Goal: Navigation & Orientation: Find specific page/section

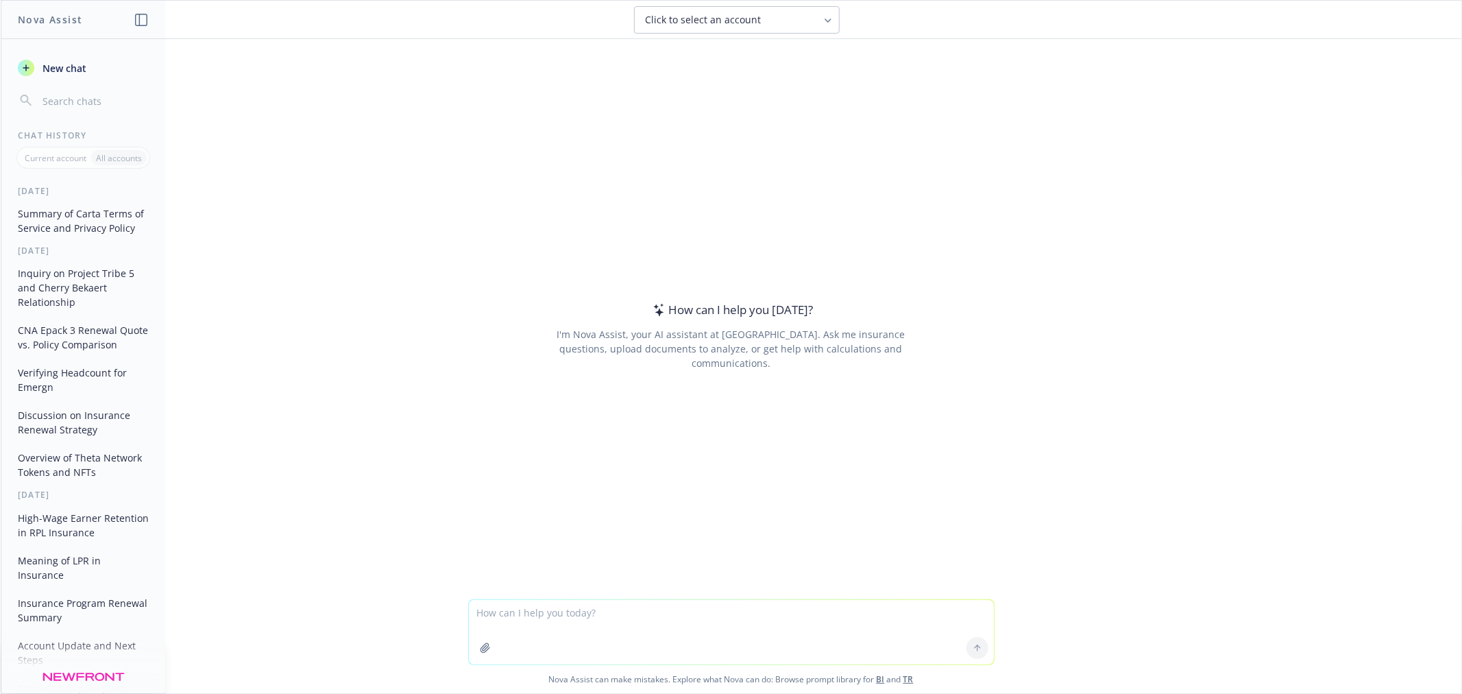
click at [724, 319] on div "How can I help you [DATE]?" at bounding box center [731, 310] width 164 height 18
click at [604, 604] on textarea at bounding box center [731, 632] width 525 height 64
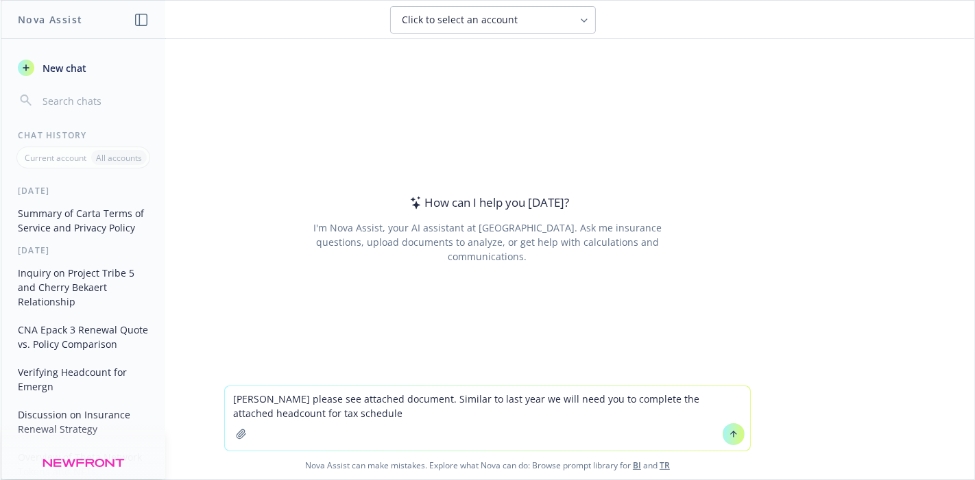
type textarea "[PERSON_NAME] please see attached document. Similar to last year we will need y…"
click at [722, 435] on button at bounding box center [733, 435] width 22 height 22
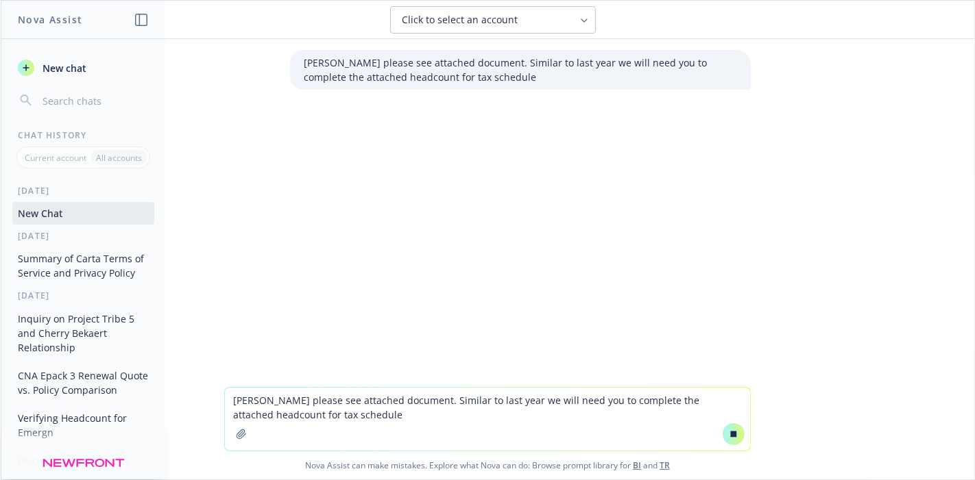
click at [352, 421] on textarea "[PERSON_NAME] please see attached document. Similar to last year we will need y…" at bounding box center [487, 419] width 525 height 63
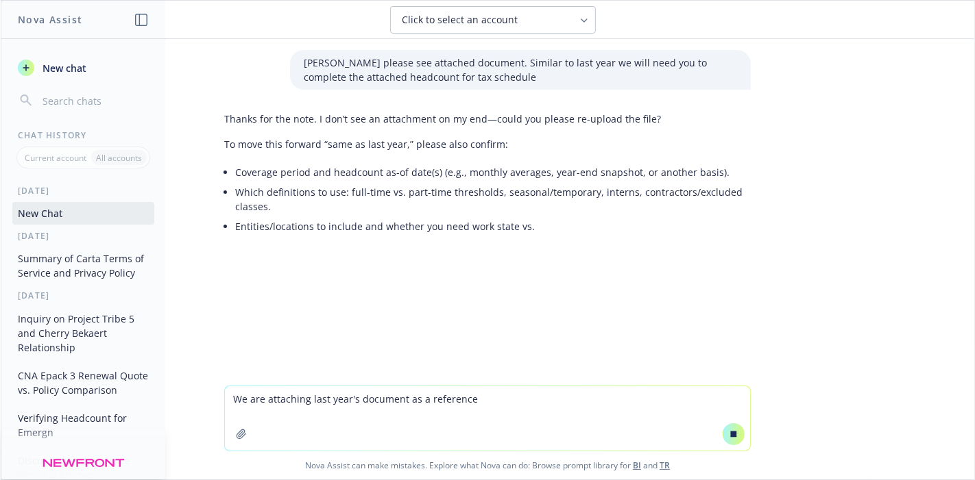
type textarea "We are attaching last year's document as a reference"
click at [730, 439] on icon at bounding box center [733, 435] width 10 height 10
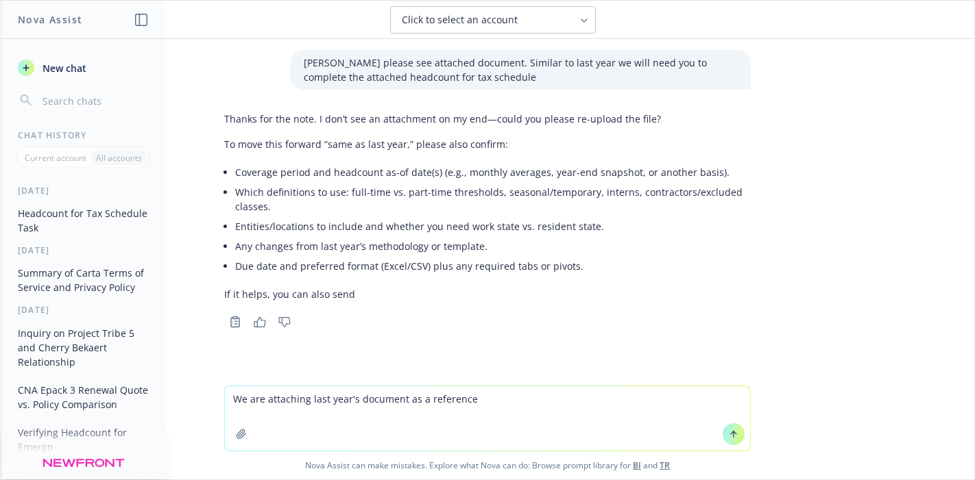
click at [733, 437] on icon at bounding box center [733, 434] width 0 height 5
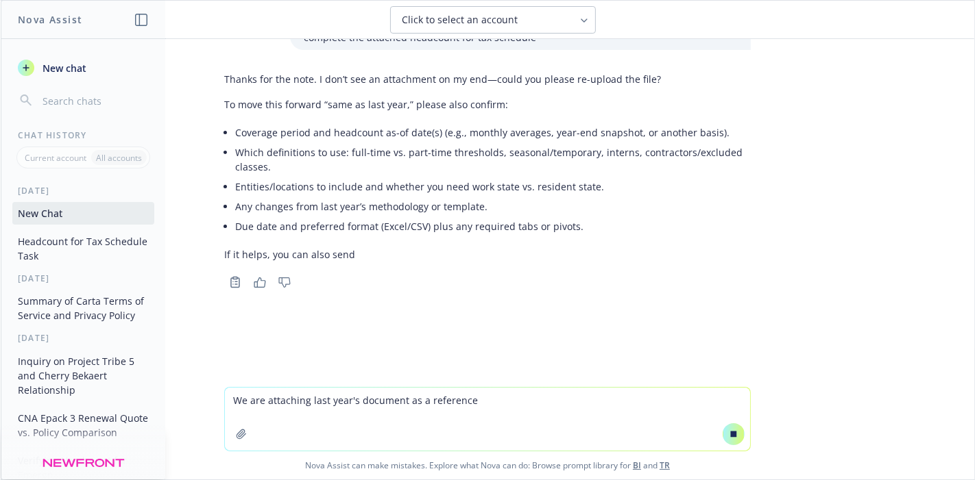
scroll to position [32, 0]
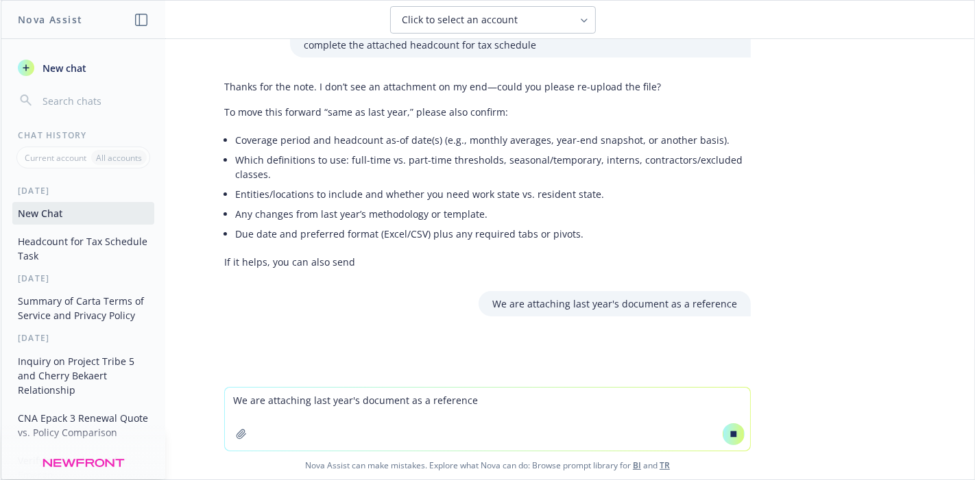
click at [536, 422] on textarea "We are attaching last year's document as a reference" at bounding box center [487, 419] width 525 height 63
type textarea "Incorporate these into an email professional"
click at [731, 436] on icon at bounding box center [734, 434] width 6 height 6
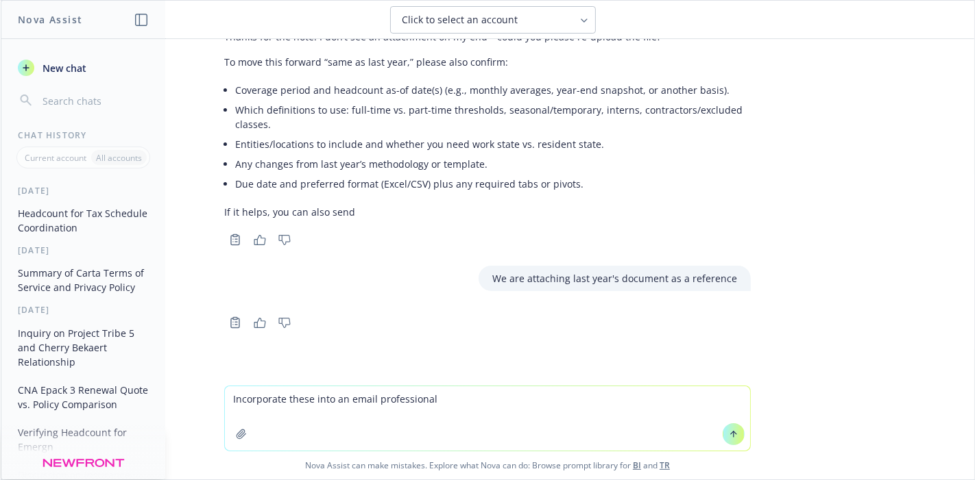
click at [728, 436] on icon at bounding box center [733, 435] width 10 height 10
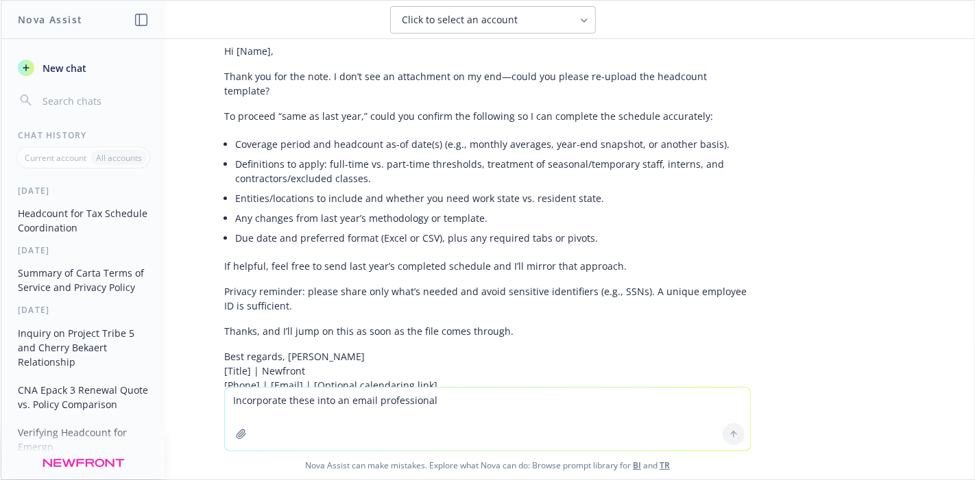
scroll to position [437, 0]
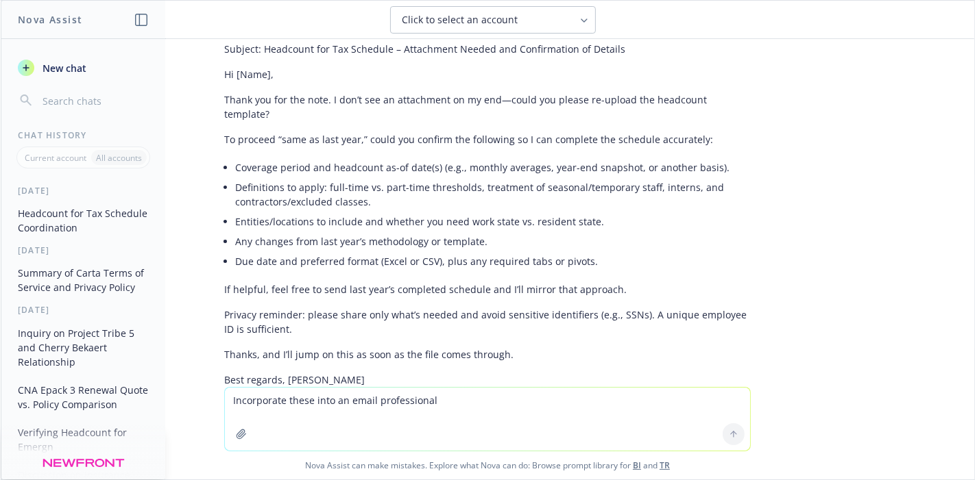
click at [400, 129] on div "Subject: Headcount for Tax Schedule – Attachment Needed and Confirmation of Det…" at bounding box center [487, 228] width 526 height 385
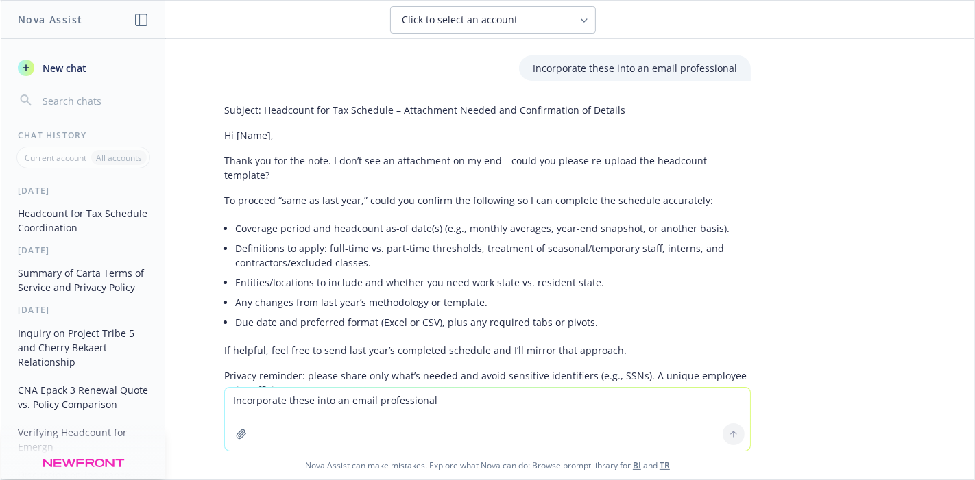
scroll to position [513, 0]
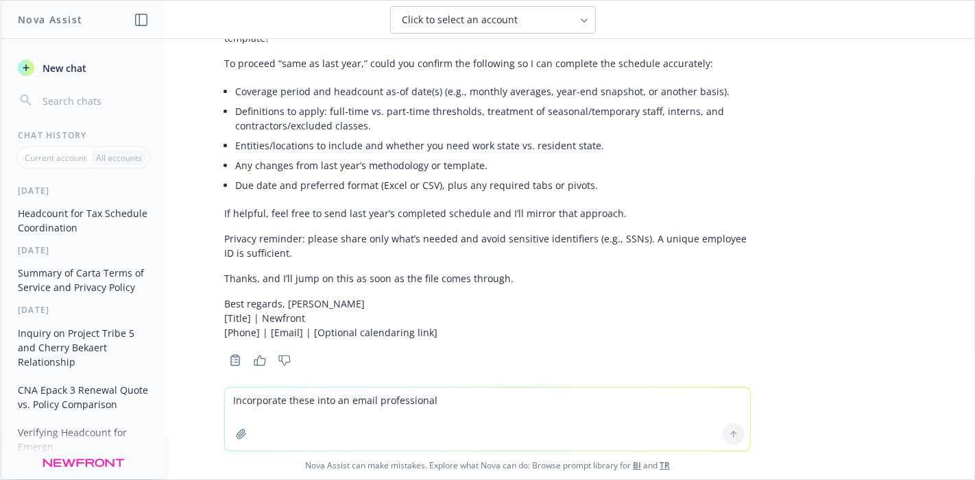
click at [389, 414] on textarea "Incorporate these into an email professional" at bounding box center [487, 419] width 525 height 63
click at [490, 399] on textarea "Ask client to complete the attached tax schedule for the DNL carrier." at bounding box center [487, 419] width 525 height 64
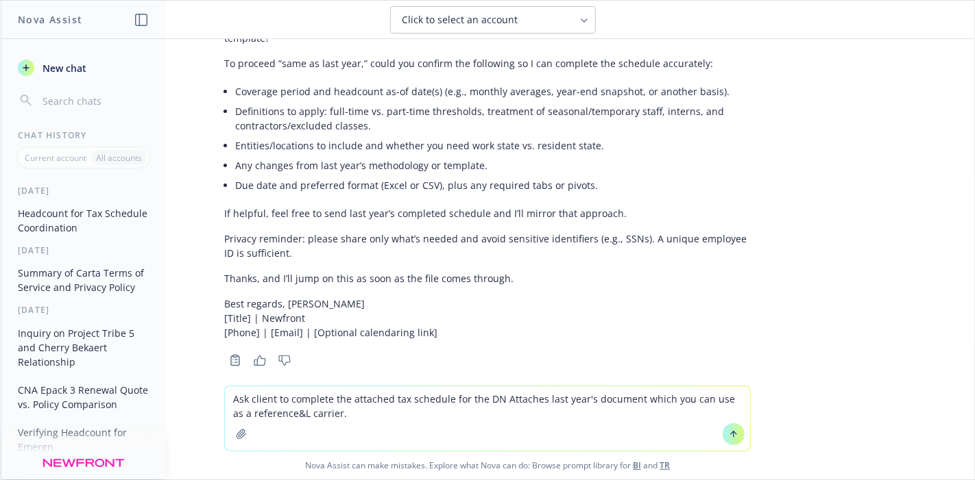
click at [493, 400] on textarea "Ask client to complete the attached tax schedule for the DN Attaches last year'…" at bounding box center [487, 419] width 525 height 64
click at [282, 416] on textarea "Ask client to complete the attached tax schedule for the D& Attaches last year'…" at bounding box center [487, 419] width 525 height 64
drag, startPoint x: 283, startPoint y: 415, endPoint x: 348, endPoint y: 427, distance: 66.3
click at [286, 415] on textarea "Ask client to complete the attached tax schedule for the D& Attaches last year'…" at bounding box center [487, 419] width 525 height 64
drag, startPoint x: 321, startPoint y: 417, endPoint x: 280, endPoint y: 415, distance: 41.2
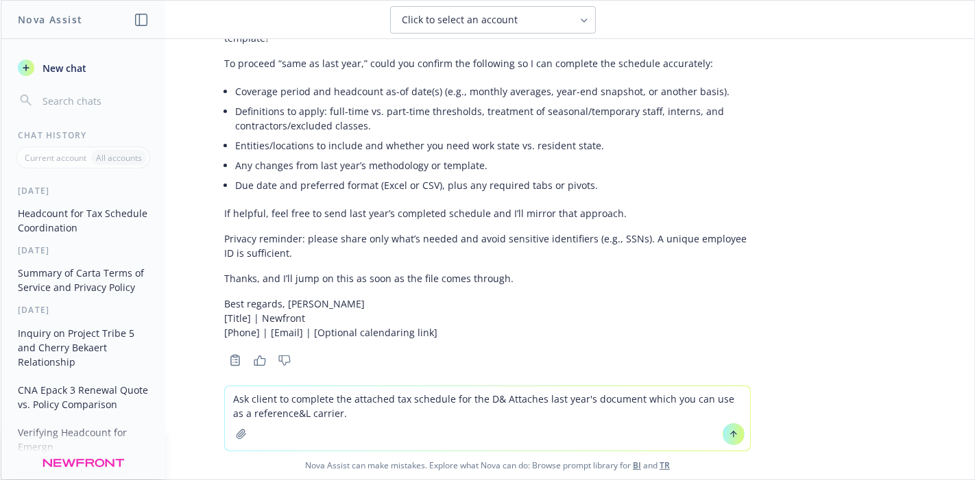
click at [279, 415] on textarea "Ask client to complete the attached tax schedule for the D& Attaches last year'…" at bounding box center [487, 419] width 525 height 64
type textarea "Ask client to complete the attached tax schedule for the D& Attaches last year'…"
click at [728, 435] on icon at bounding box center [733, 435] width 10 height 10
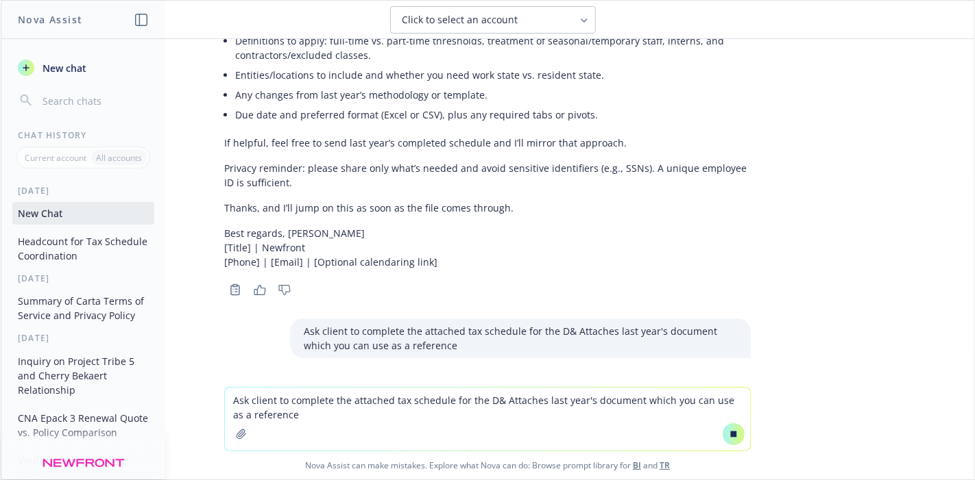
scroll to position [533, 0]
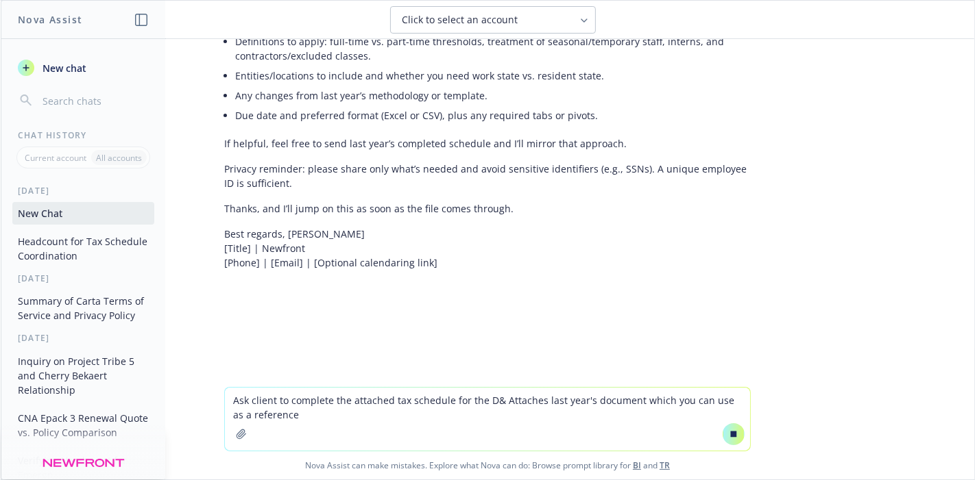
click at [593, 429] on textarea "Ask client to complete the attached tax schedule for the D& Attaches last year'…" at bounding box center [487, 419] width 525 height 63
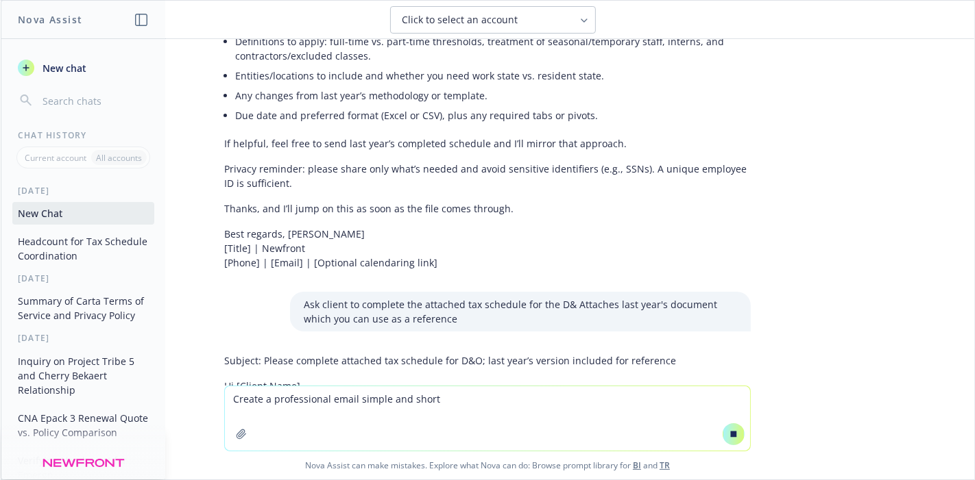
click at [731, 433] on icon at bounding box center [734, 434] width 6 height 6
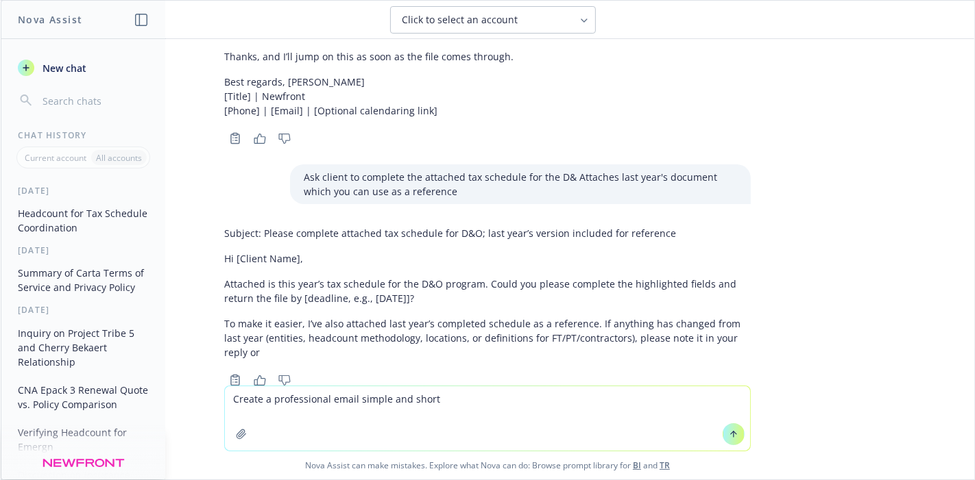
scroll to position [742, 0]
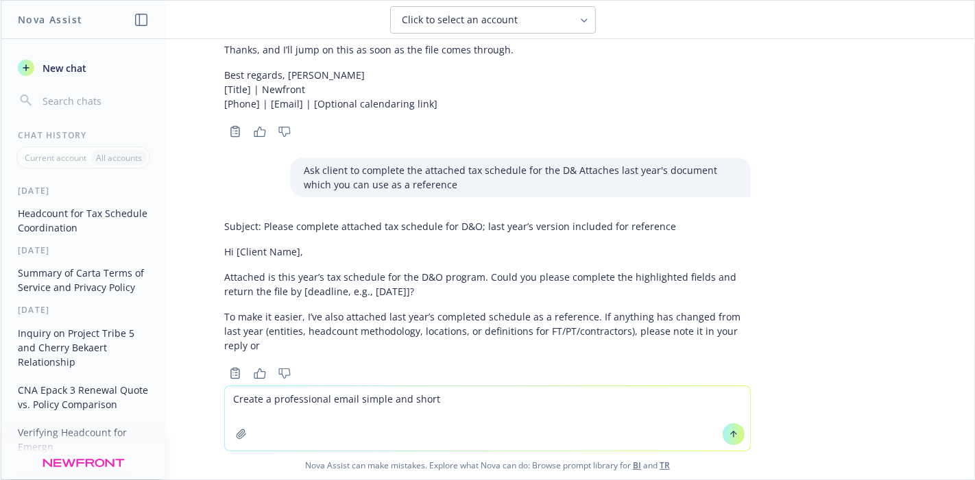
click at [670, 310] on p "To make it easier, I’ve also attached last year’s completed schedule as a refer…" at bounding box center [487, 331] width 526 height 43
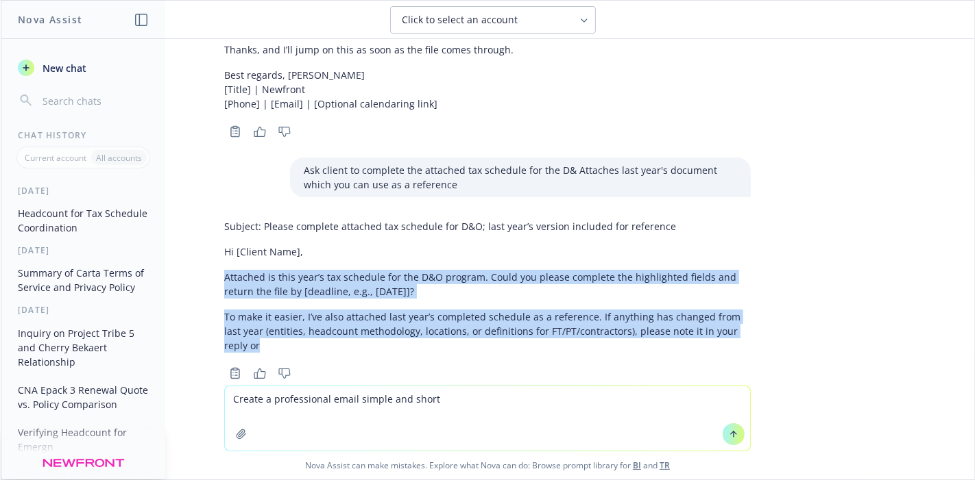
drag, startPoint x: 729, startPoint y: 320, endPoint x: 254, endPoint y: 263, distance: 478.3
click at [213, 266] on div "Subject: Please complete attached tax schedule for D&O; last year’s version inc…" at bounding box center [487, 298] width 548 height 169
copy div "Attached is this year’s tax schedule for the D&O program. Could you please comp…"
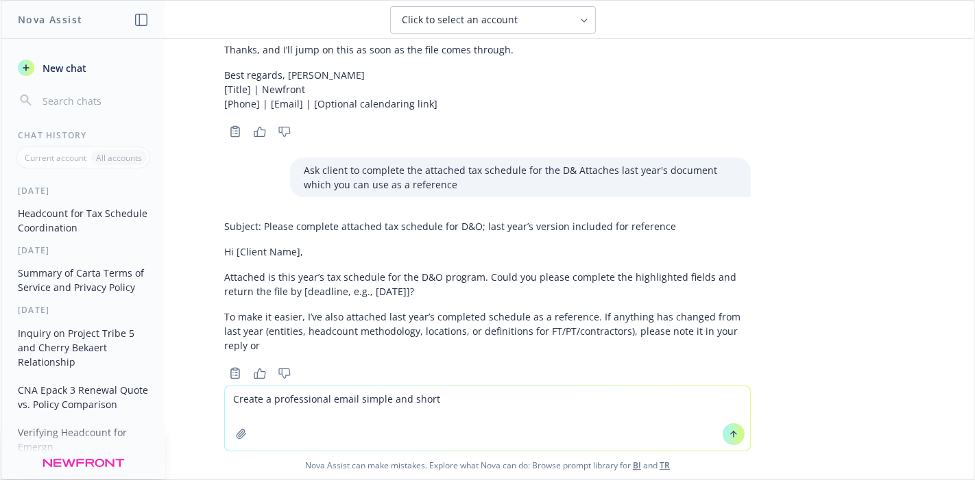
drag, startPoint x: 544, startPoint y: 419, endPoint x: 183, endPoint y: 401, distance: 361.6
click at [181, 405] on div "Create a professional email simple and short Nova Assist can make mistakes. Exp…" at bounding box center [487, 433] width 973 height 94
paste textarea "Our D&O carrier is requesting the tax schedule headcount form completed. We als…"
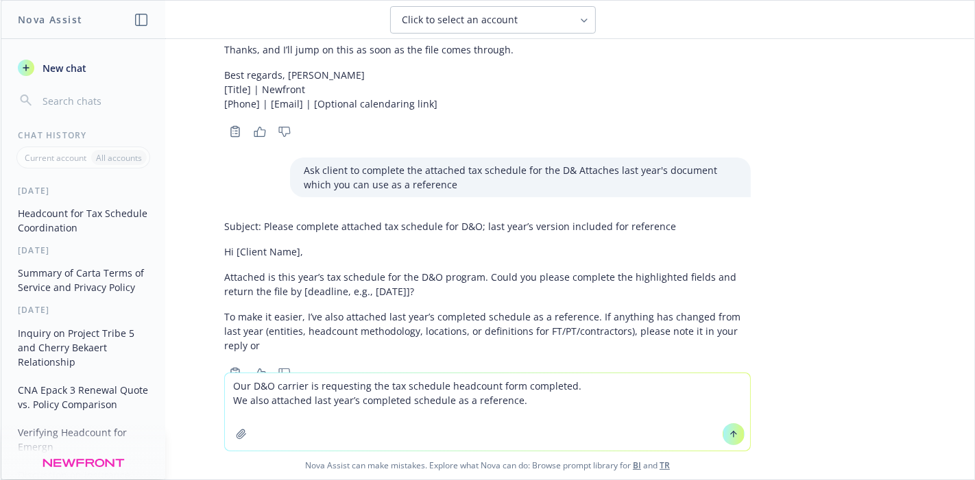
type textarea "Our D&O carrier is requesting the tax schedule headcount form completed. We als…"
click at [735, 435] on button at bounding box center [733, 435] width 22 height 22
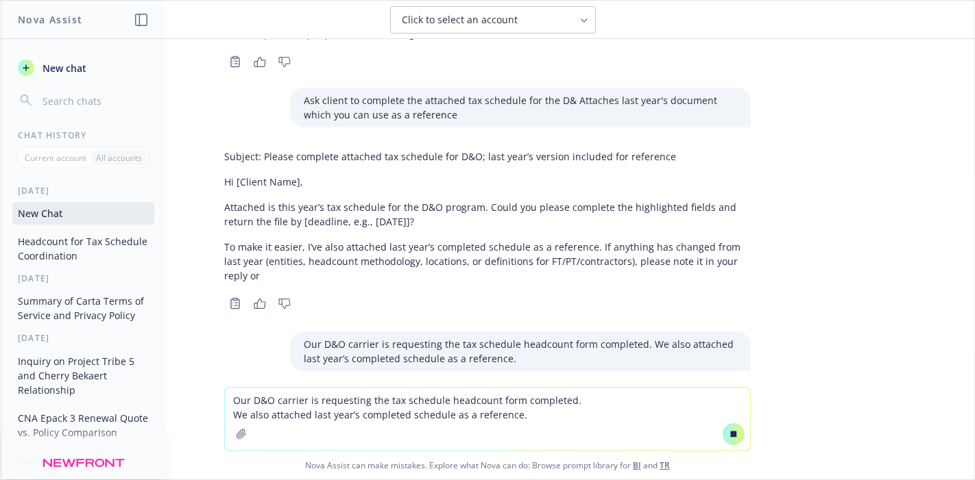
scroll to position [736, 0]
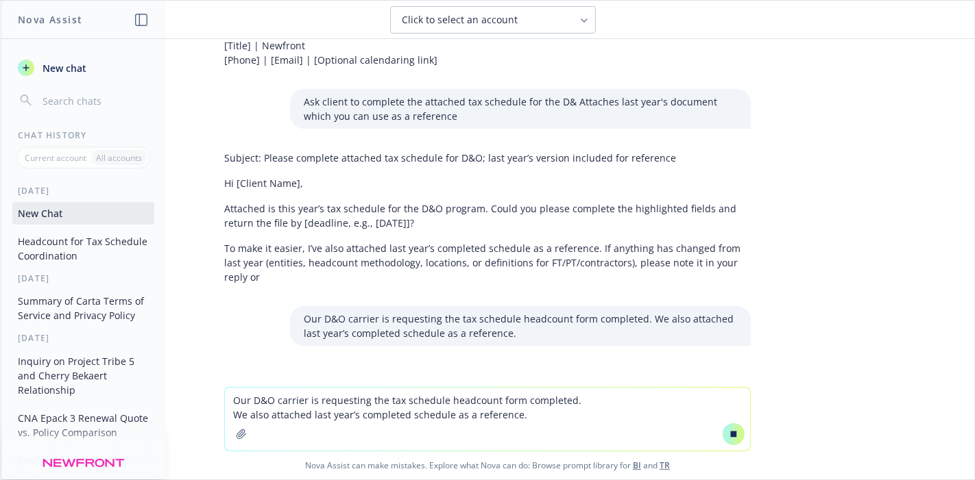
click at [630, 402] on textarea "Our D&O carrier is requesting the tax schedule headcount form completed. We als…" at bounding box center [487, 419] width 525 height 63
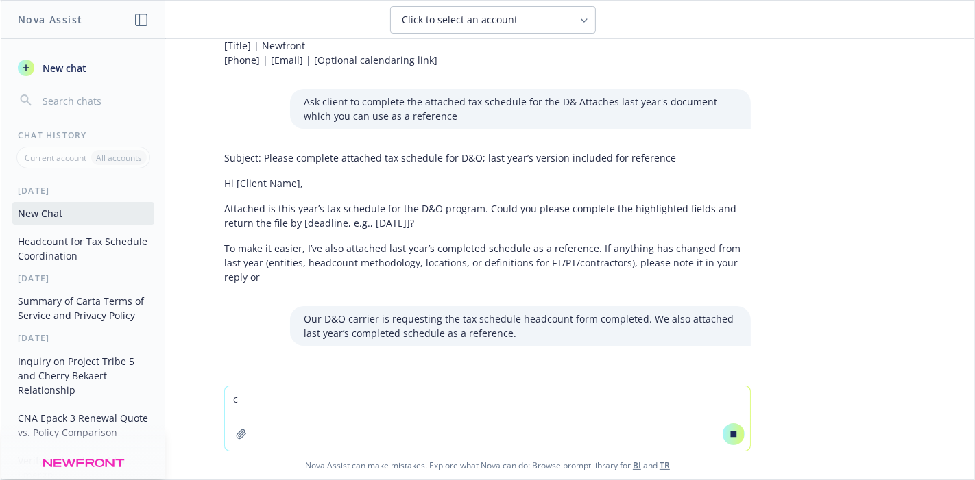
scroll to position [738, 0]
type textarea "clean up email"
click at [743, 440] on div "clean up email" at bounding box center [487, 419] width 526 height 66
click at [735, 436] on button at bounding box center [733, 435] width 22 height 22
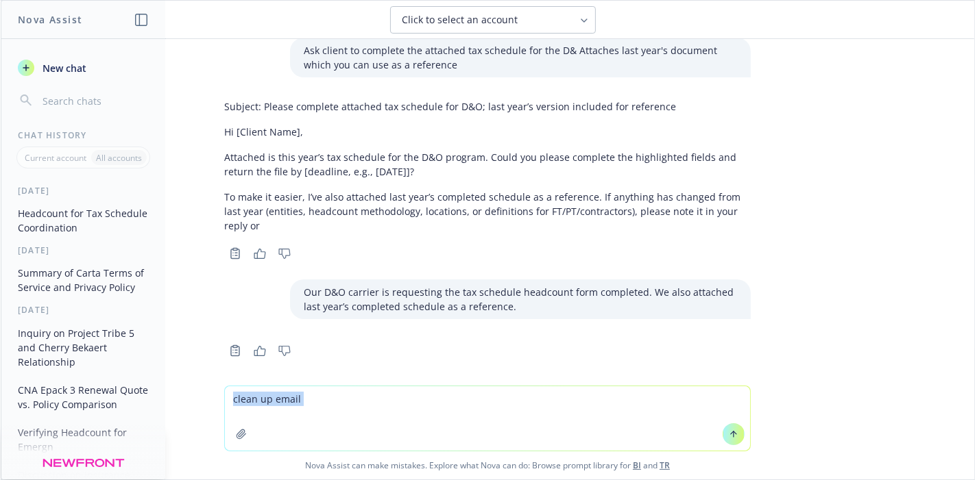
click at [735, 435] on button at bounding box center [733, 435] width 22 height 22
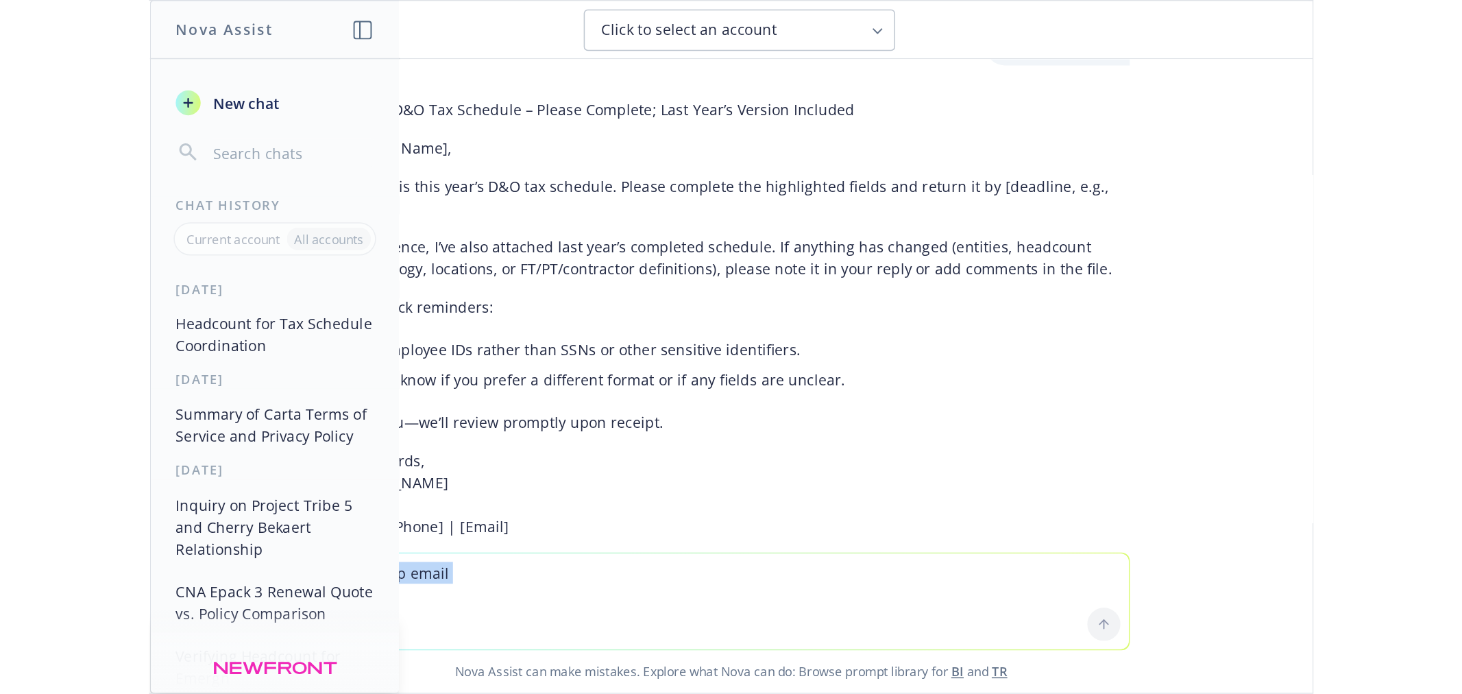
scroll to position [1008, 0]
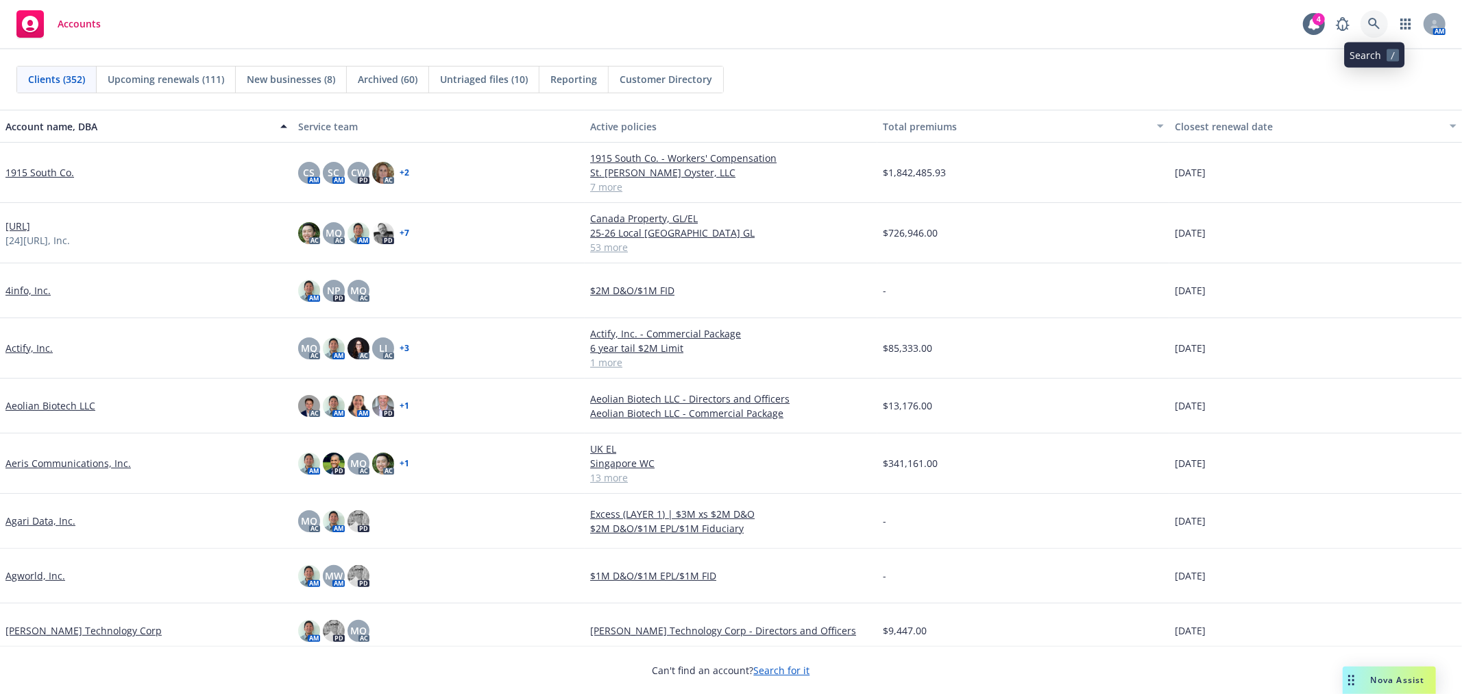
click at [1362, 18] on link at bounding box center [1373, 23] width 27 height 27
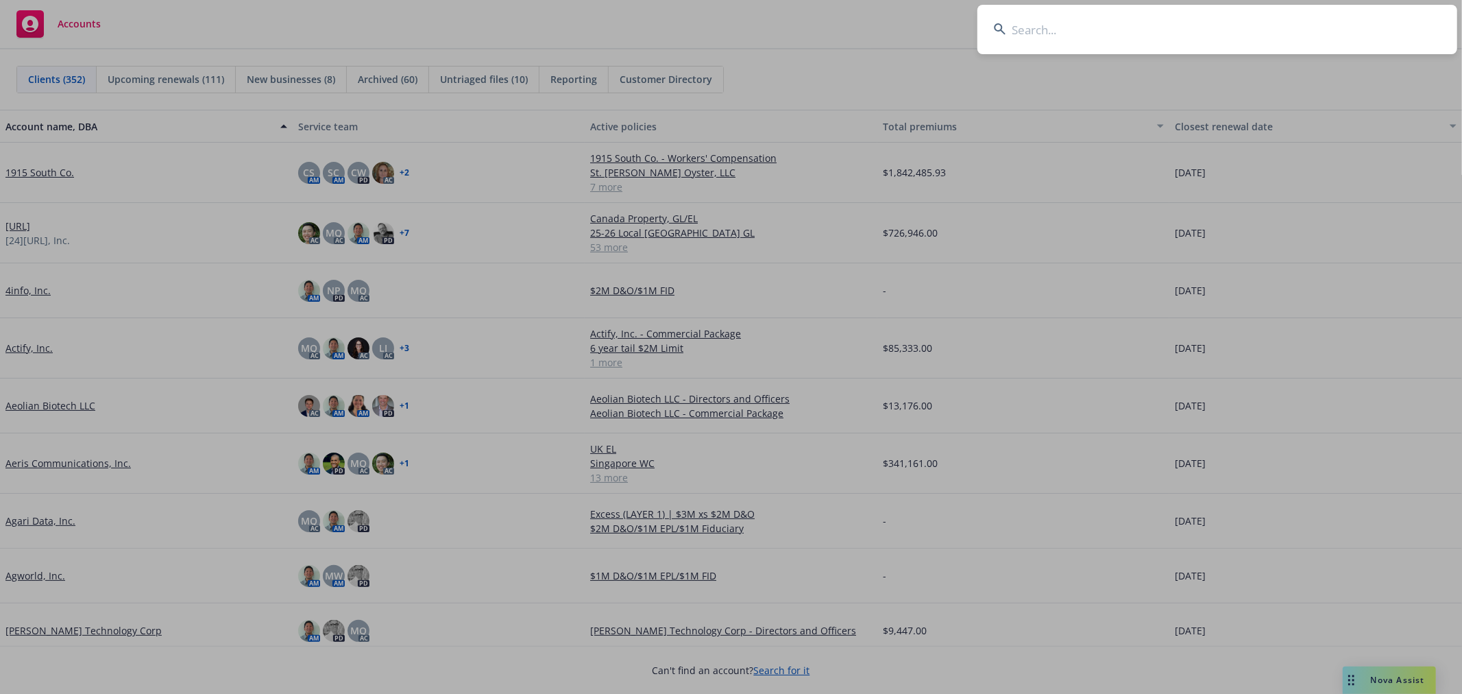
click at [1038, 51] on input at bounding box center [1217, 29] width 480 height 49
type input "samba"
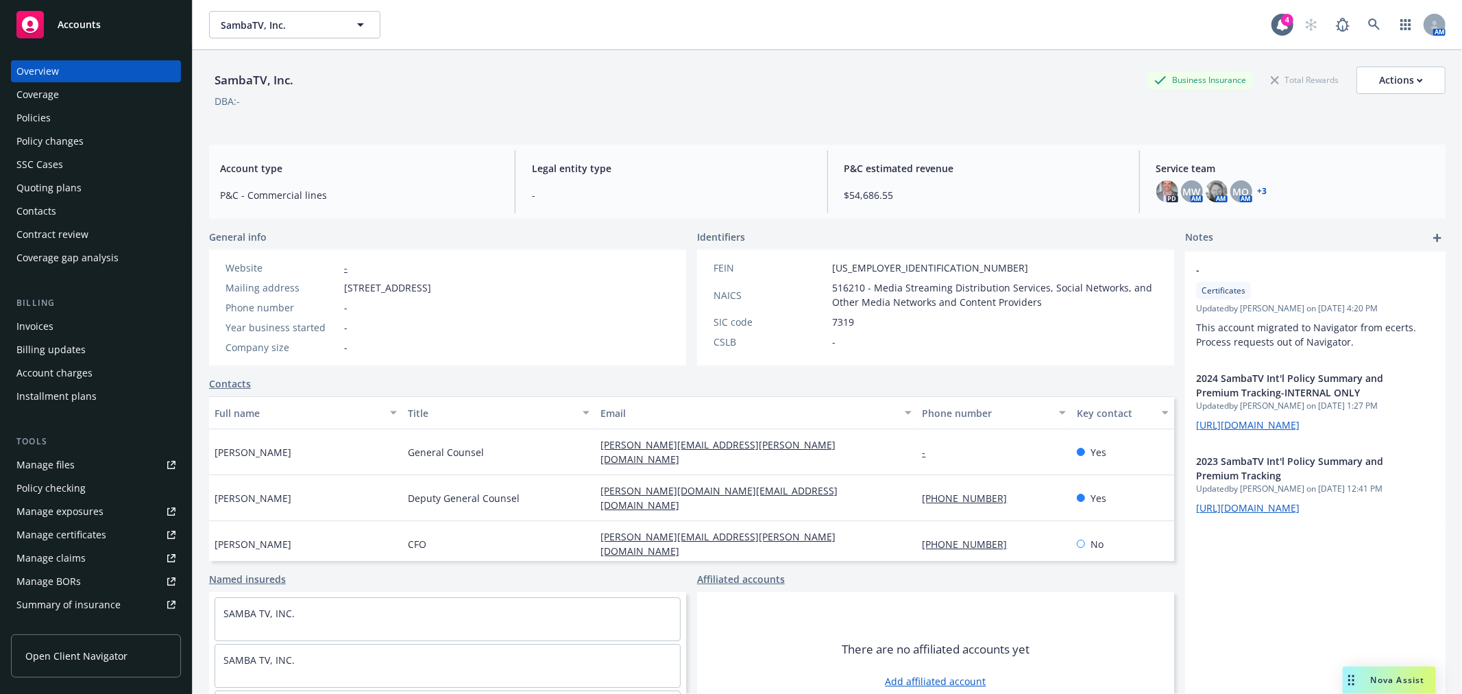
click at [64, 120] on div "Policies" at bounding box center [95, 118] width 159 height 22
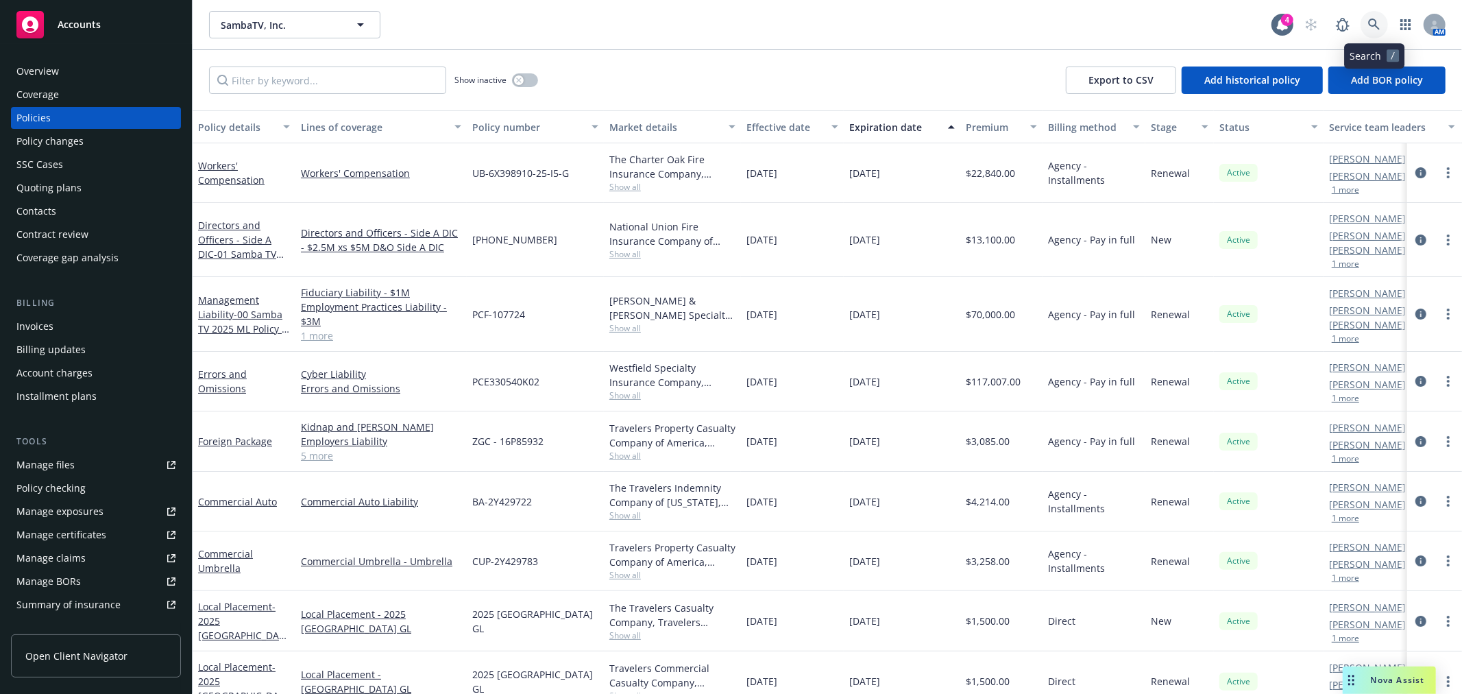
click at [1374, 21] on icon at bounding box center [1374, 25] width 12 height 12
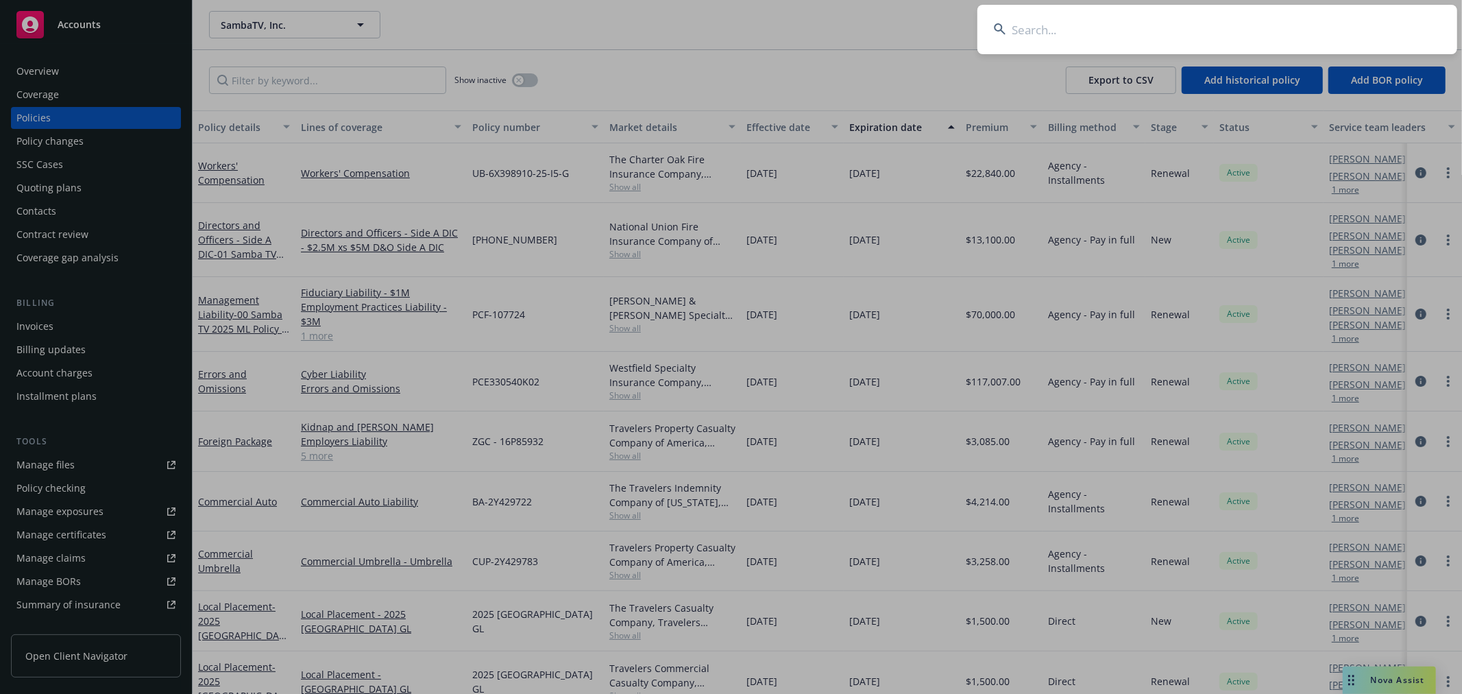
click at [1344, 23] on input at bounding box center [1217, 29] width 480 height 49
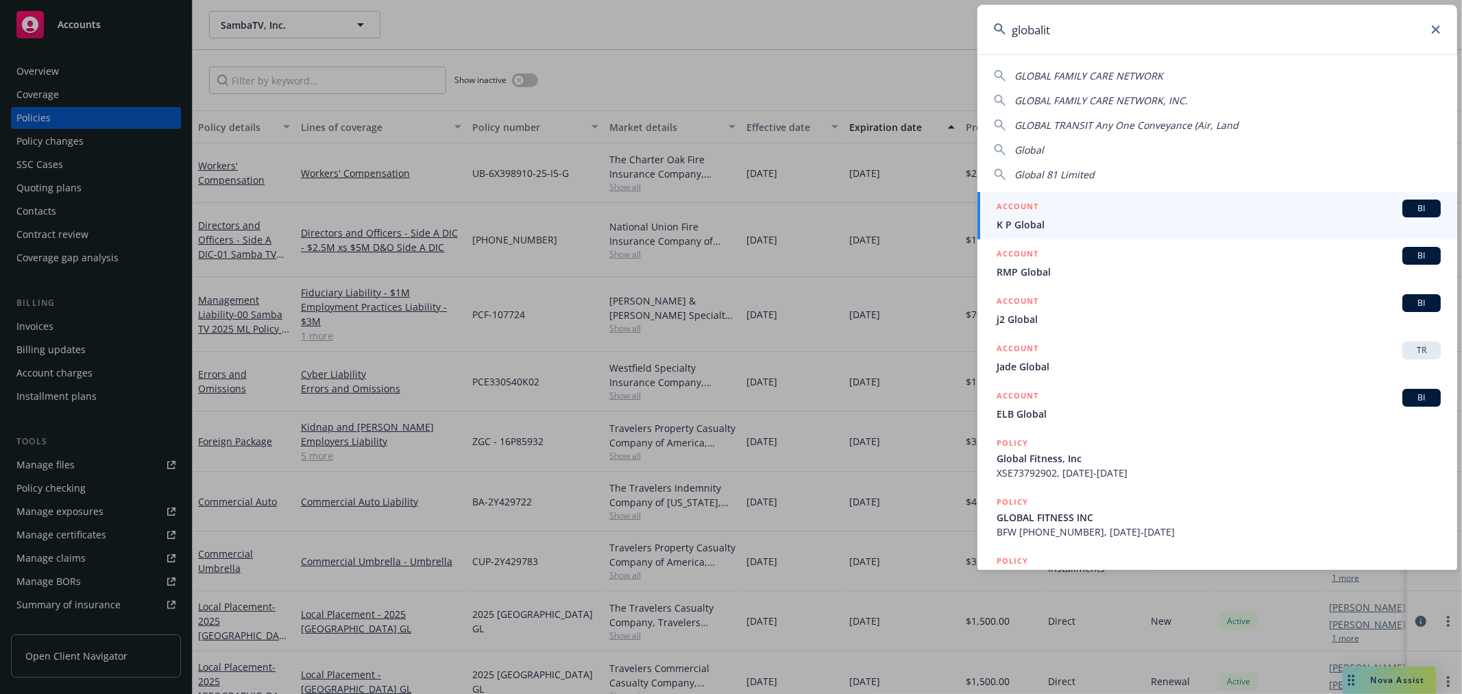
type input "globality"
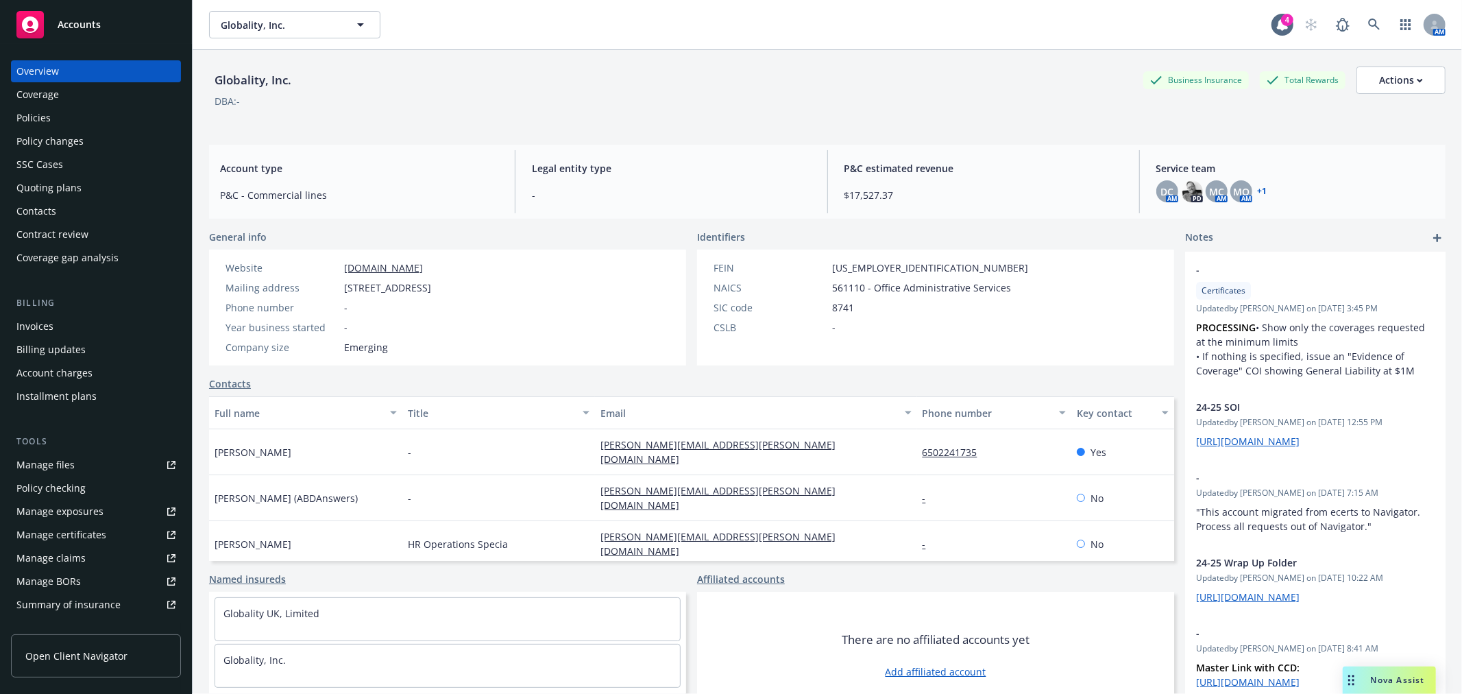
scroll to position [50, 0]
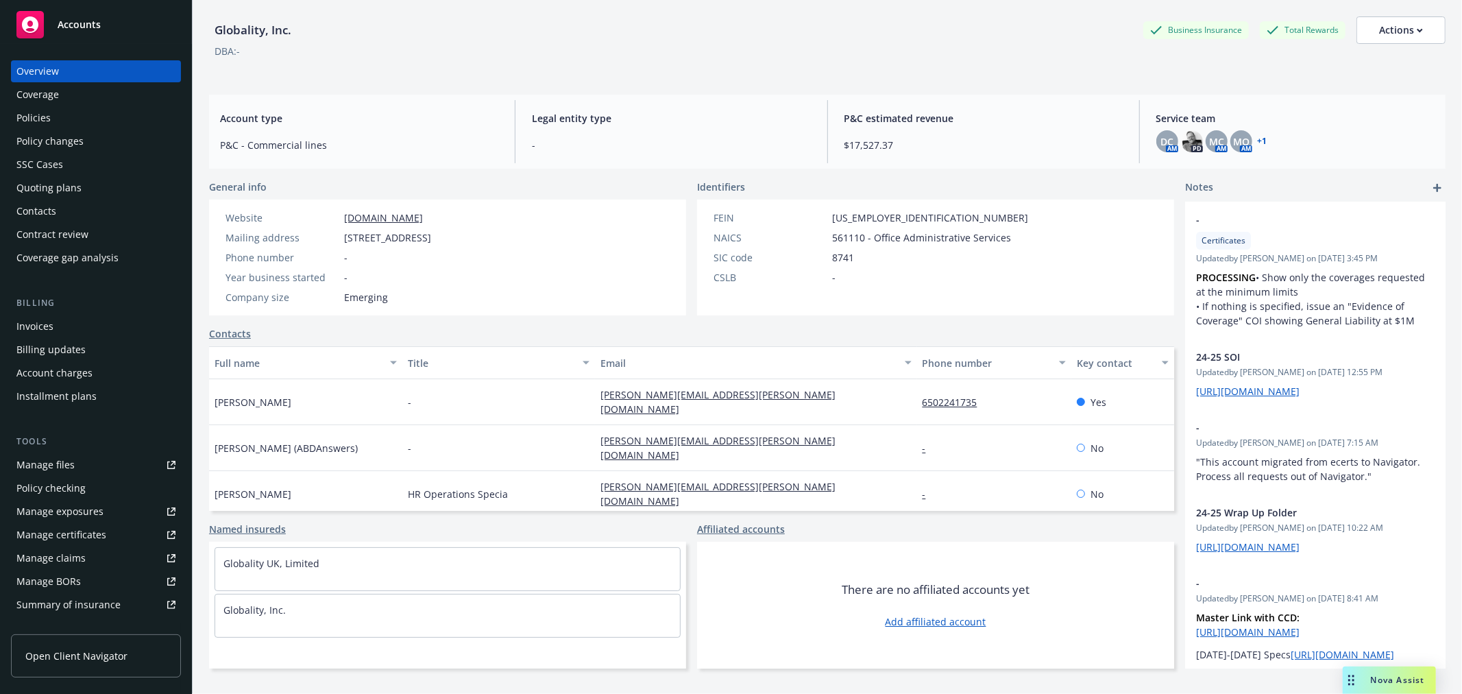
click at [35, 117] on div "Policies" at bounding box center [33, 118] width 34 height 22
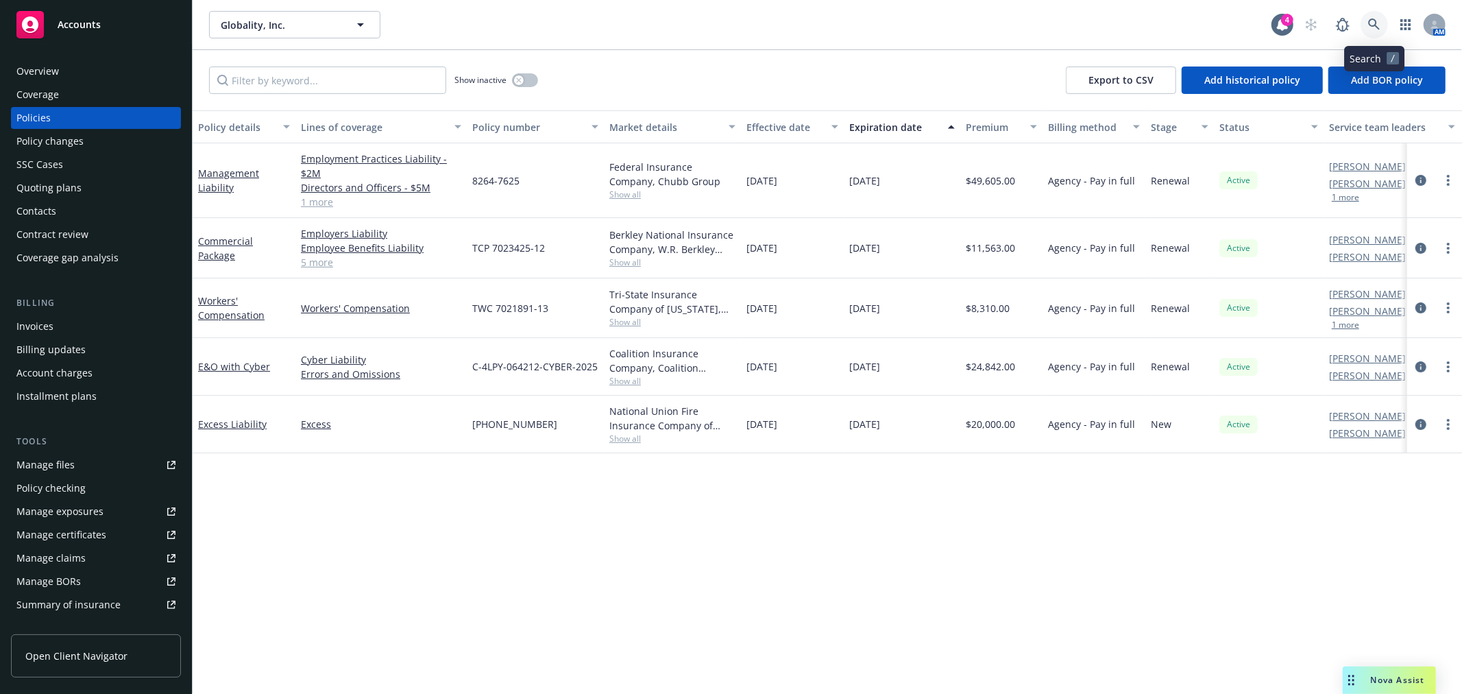
click at [1378, 32] on link at bounding box center [1373, 24] width 27 height 27
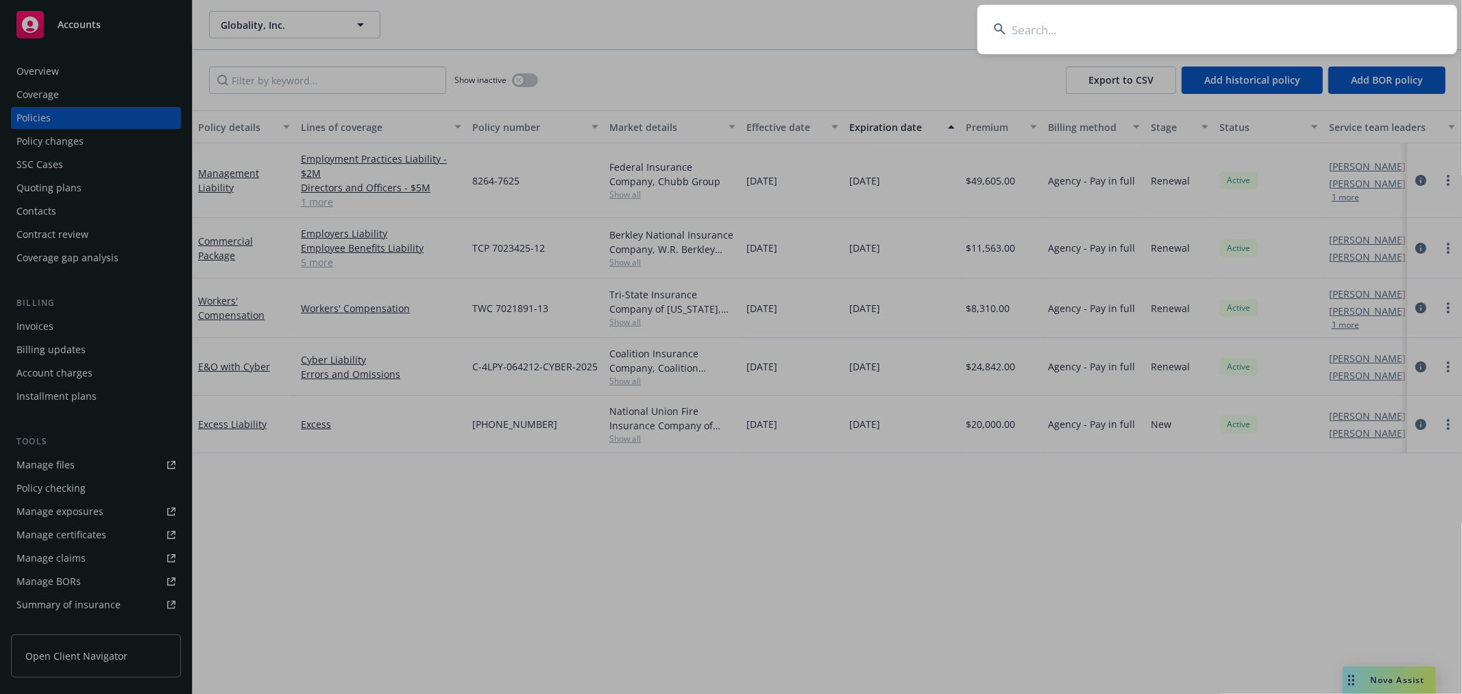
click at [1280, 16] on input at bounding box center [1217, 29] width 480 height 49
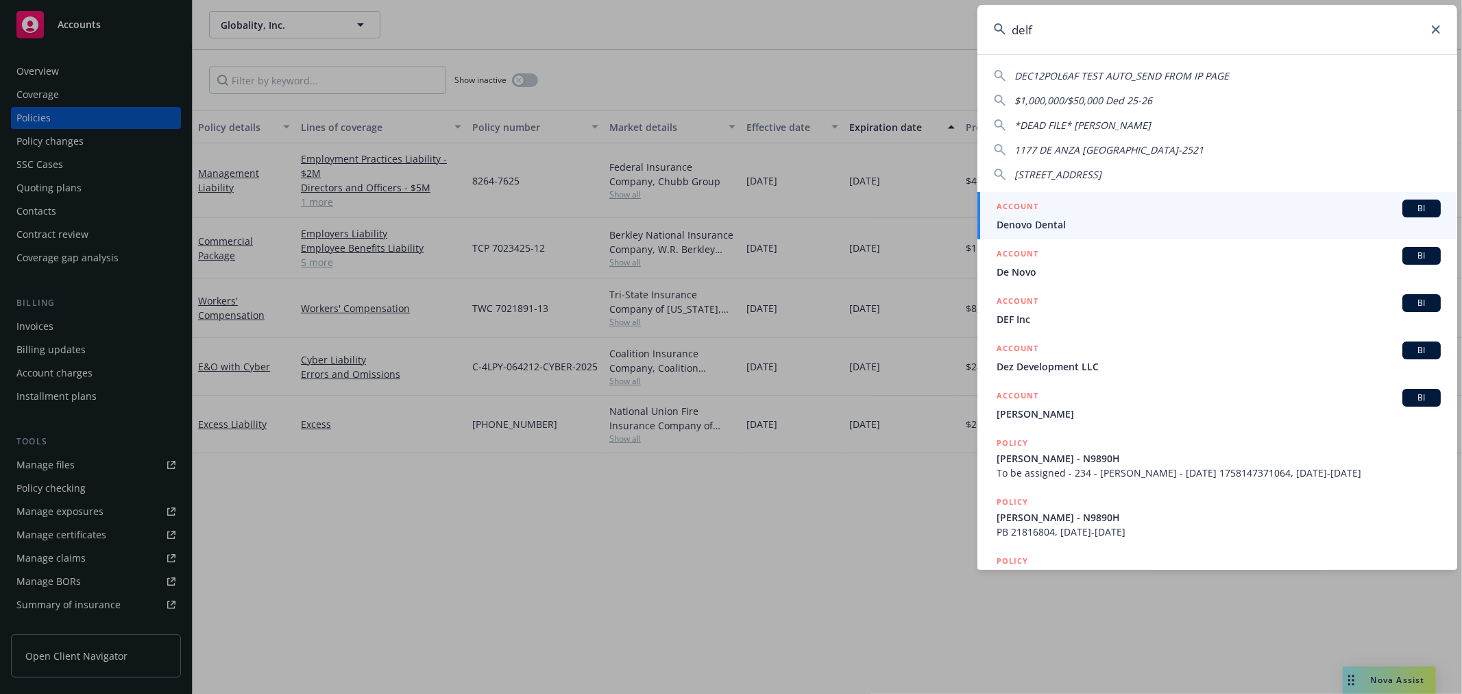
type input "delfi"
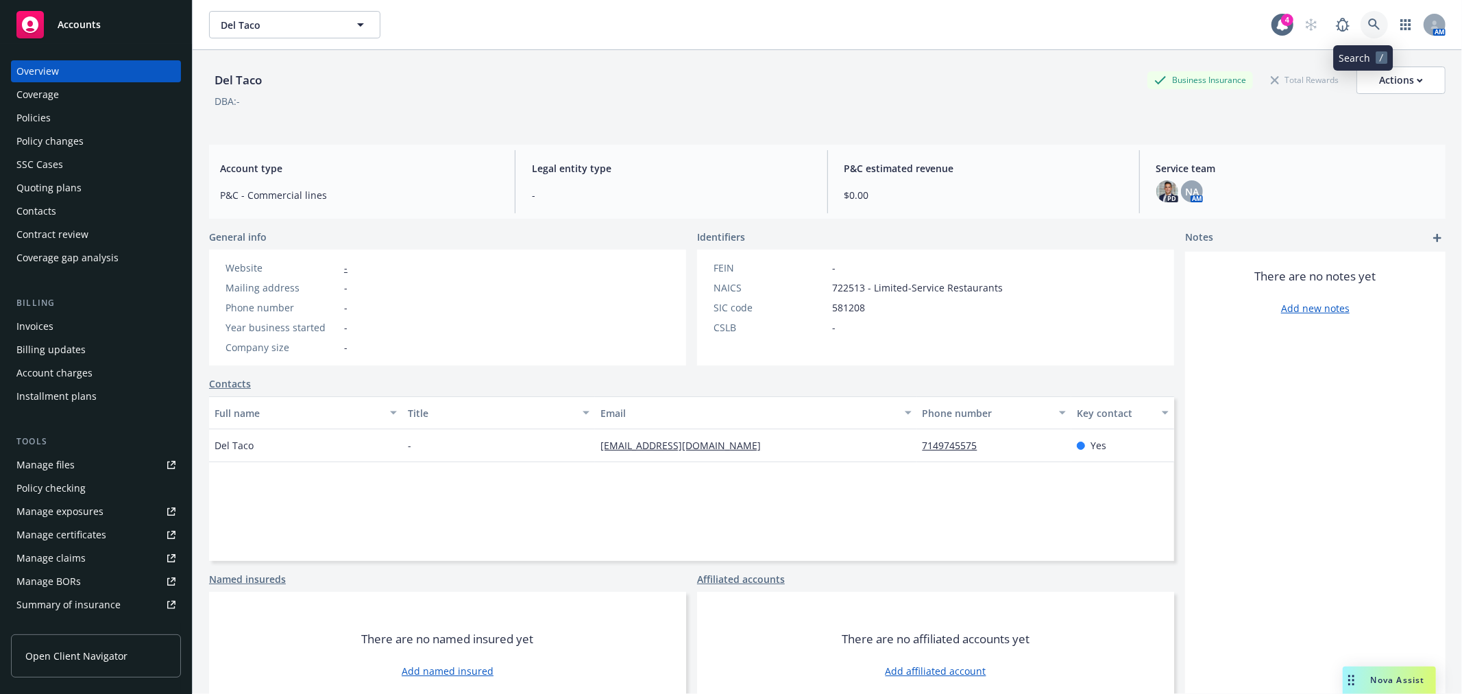
click at [1360, 23] on link at bounding box center [1373, 24] width 27 height 27
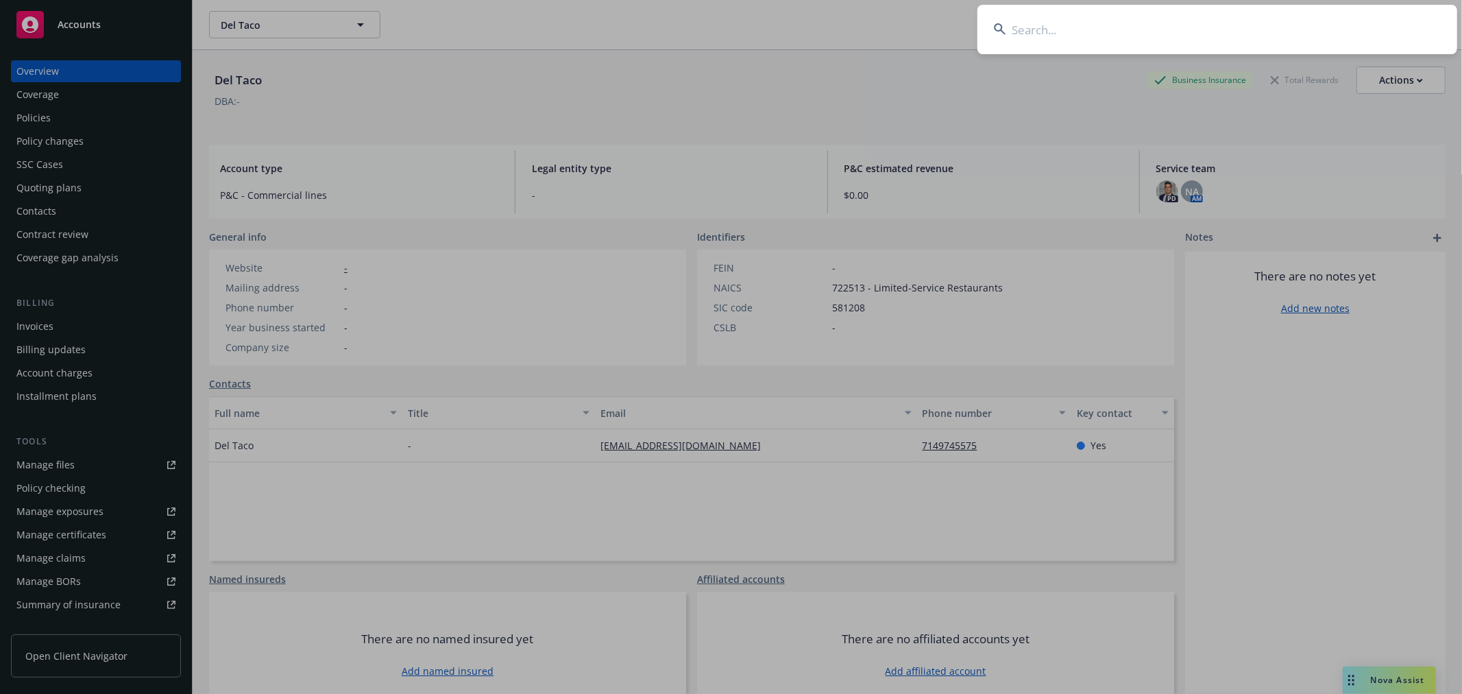
click at [1186, 38] on input at bounding box center [1217, 29] width 480 height 49
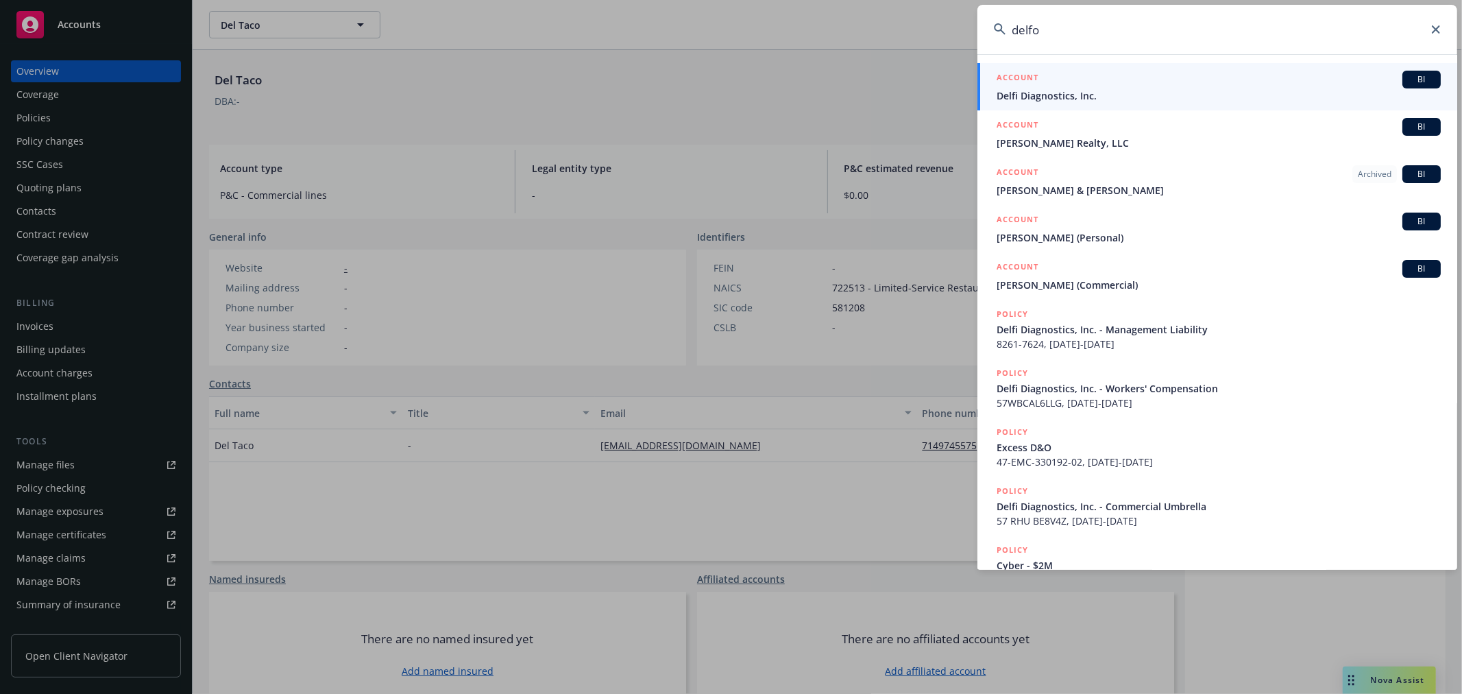
type input "delfo"
click at [1180, 76] on div "ACCOUNT BI" at bounding box center [1218, 80] width 444 height 18
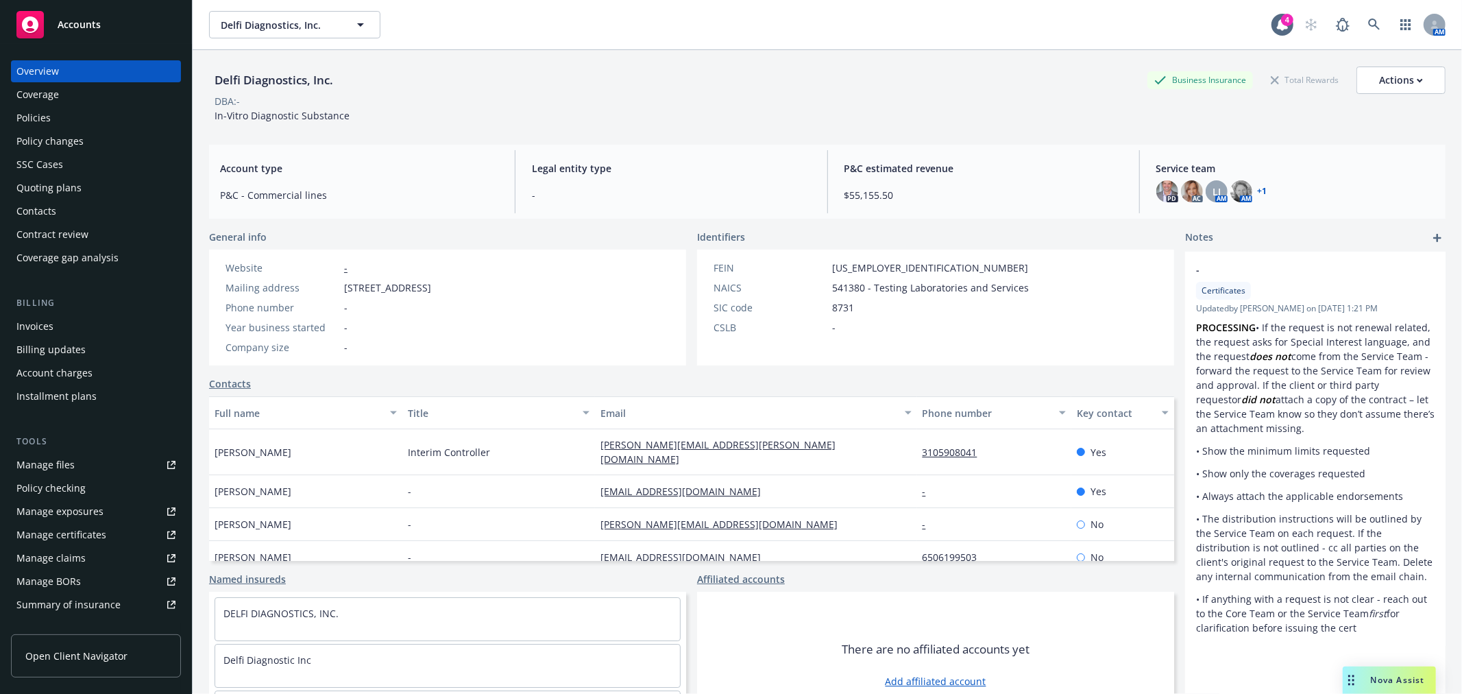
click at [53, 121] on div "Policies" at bounding box center [95, 118] width 159 height 22
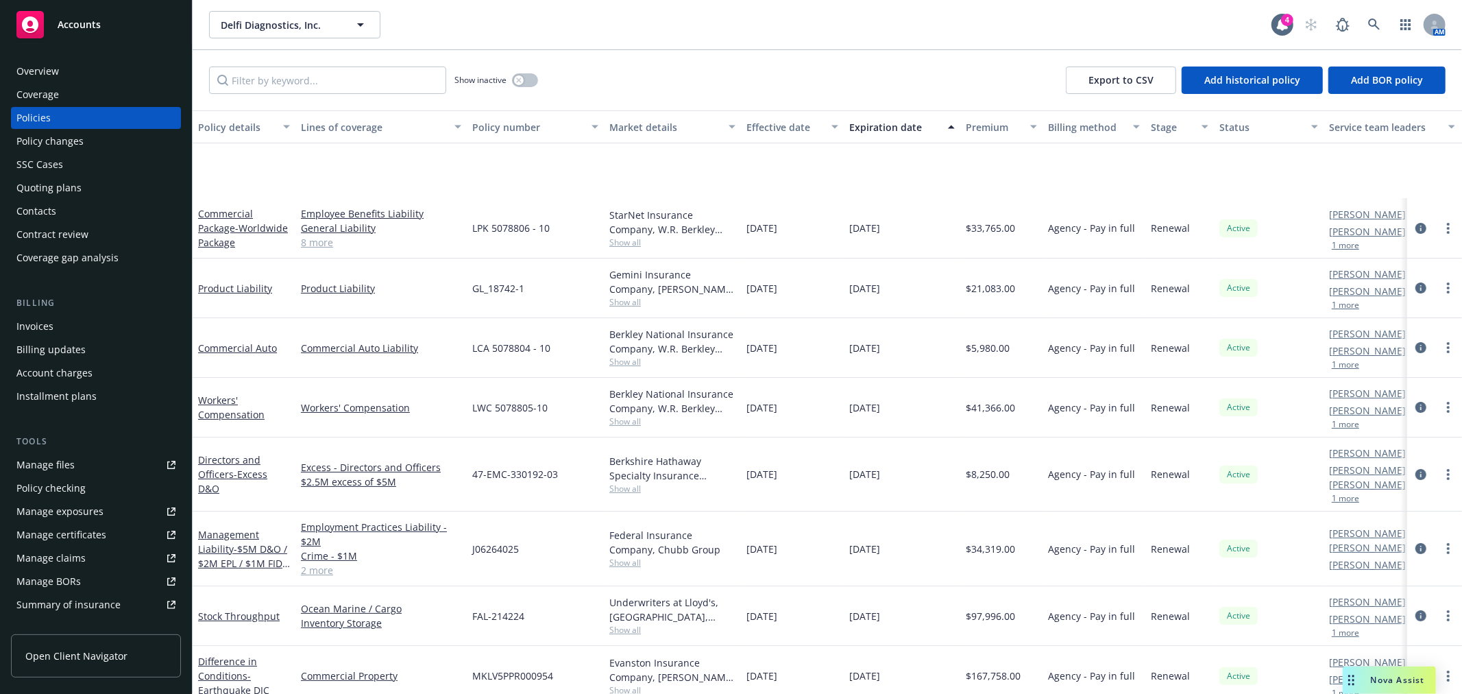
scroll to position [152, 0]
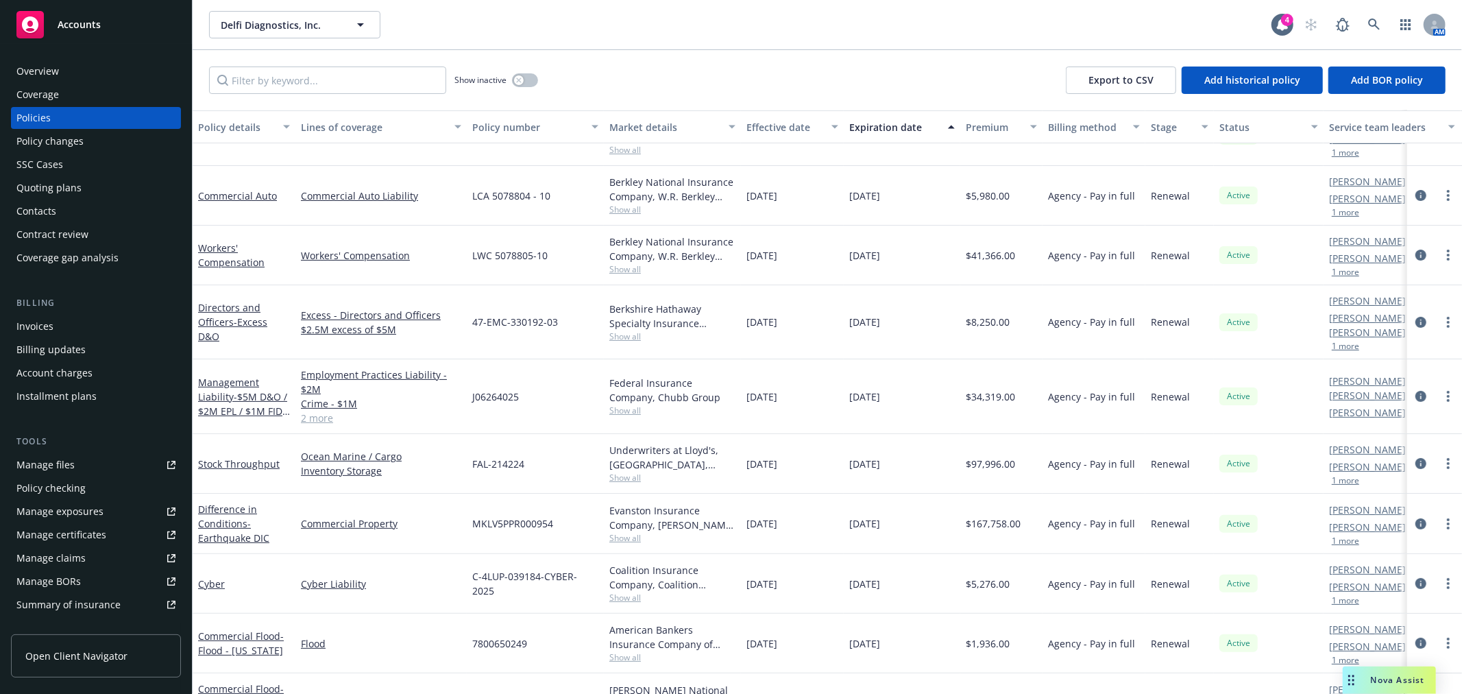
click at [317, 411] on link "2 more" at bounding box center [381, 418] width 160 height 14
